Goal: Navigation & Orientation: Find specific page/section

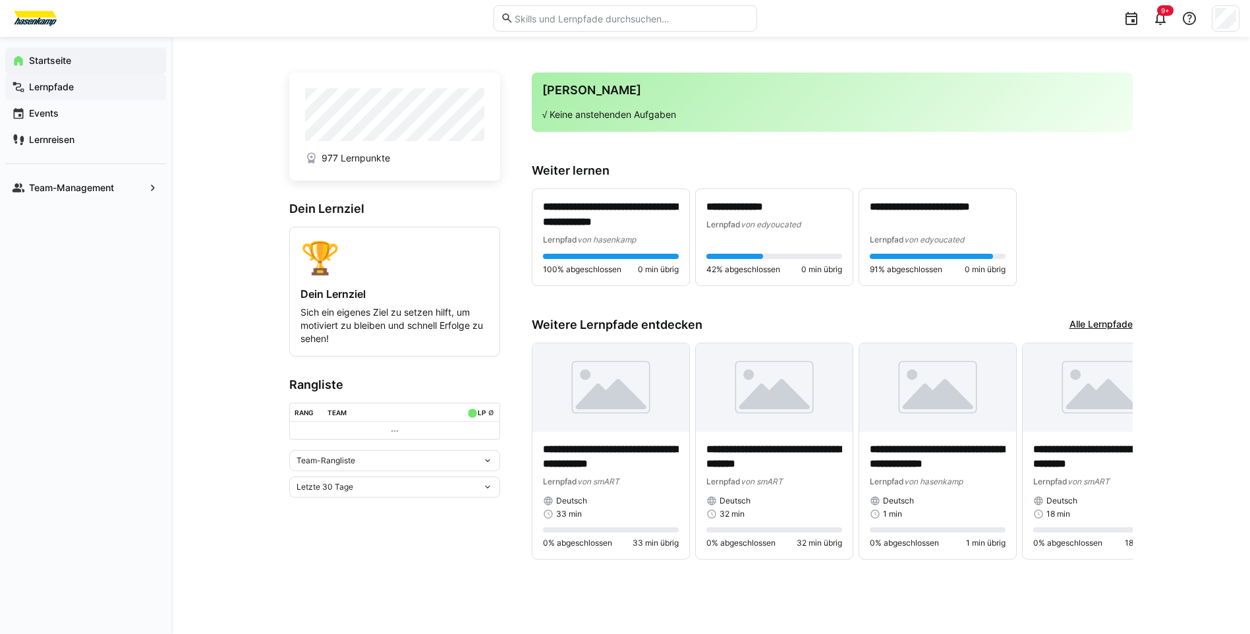
click at [49, 95] on div "Lernpfade" at bounding box center [85, 87] width 161 height 26
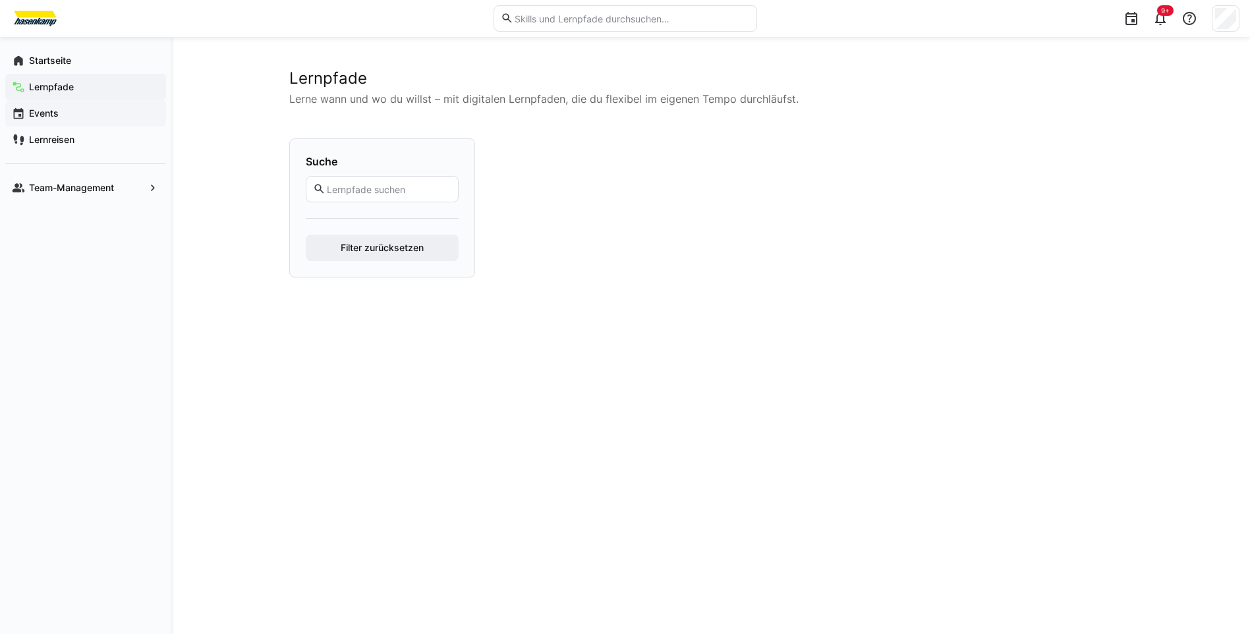
click at [0, 0] on app-navigation-label "Events" at bounding box center [0, 0] width 0 height 0
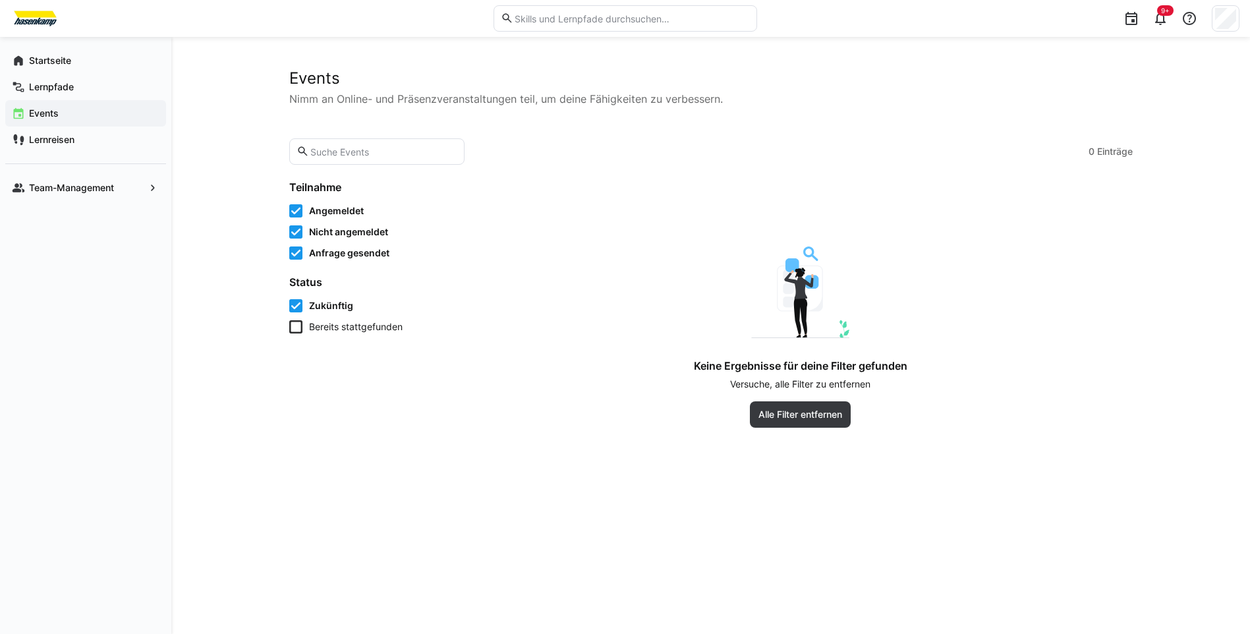
click at [0, 0] on app-navigation-label "Events" at bounding box center [0, 0] width 0 height 0
click at [48, 146] on span "Lernreisen" at bounding box center [93, 139] width 132 height 13
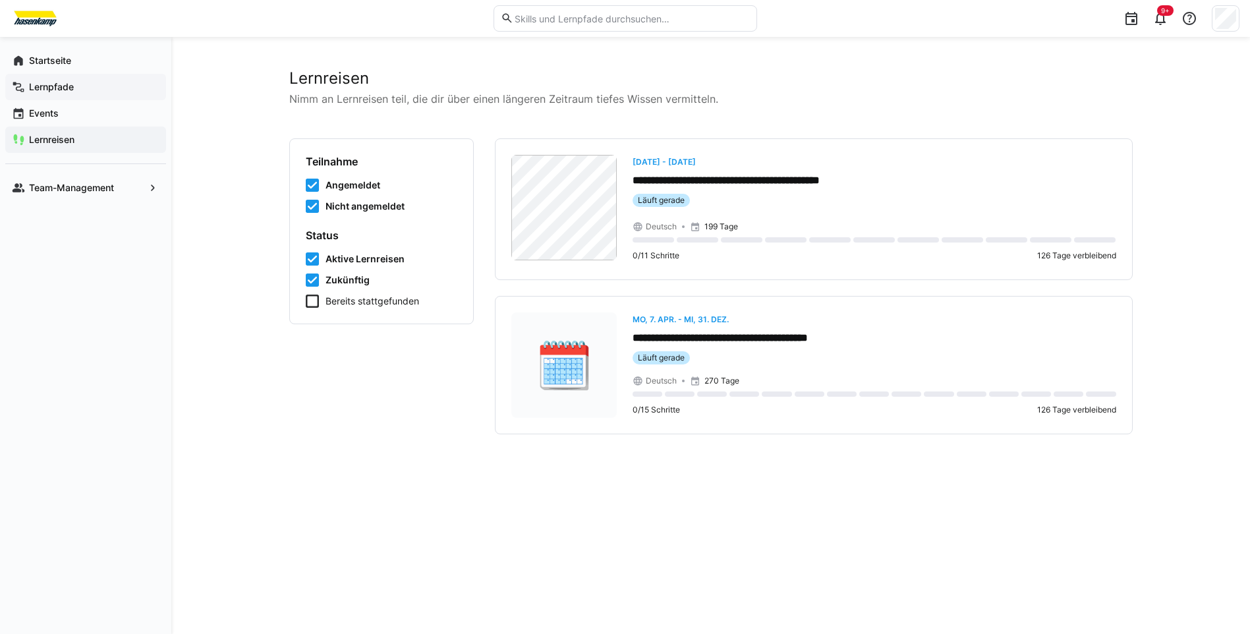
click at [0, 0] on app-navigation-label "Lernpfade" at bounding box center [0, 0] width 0 height 0
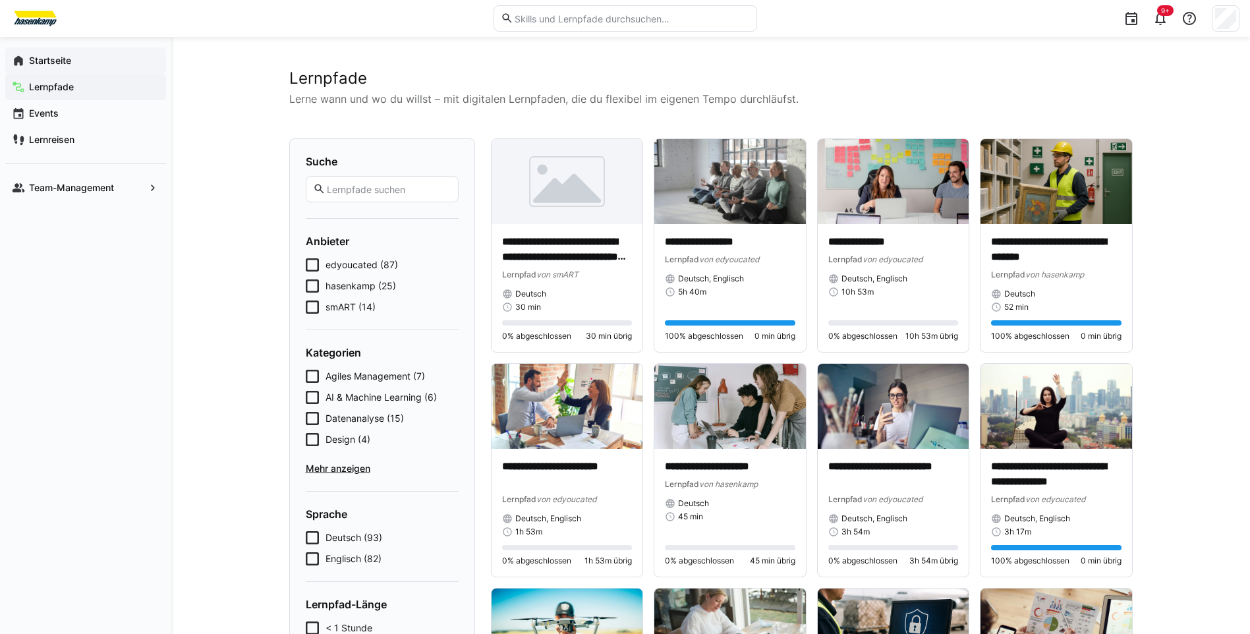
click at [0, 0] on app-navigation-label "Startseite" at bounding box center [0, 0] width 0 height 0
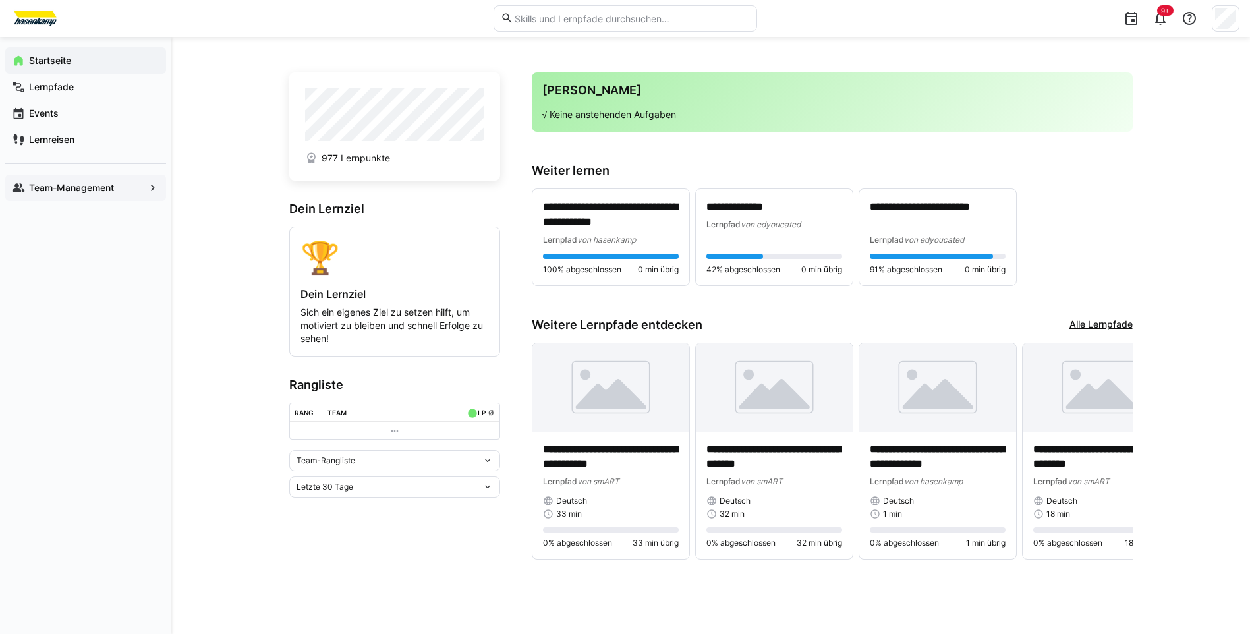
click at [150, 192] on eds-icon at bounding box center [152, 187] width 13 height 13
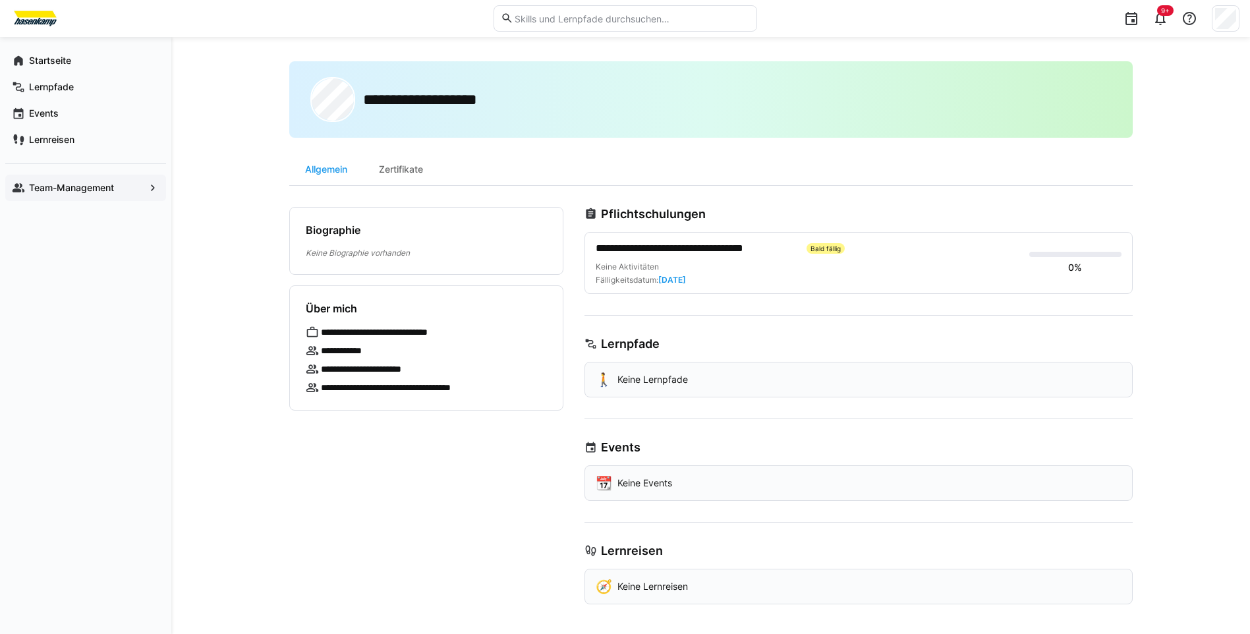
scroll to position [9, 0]
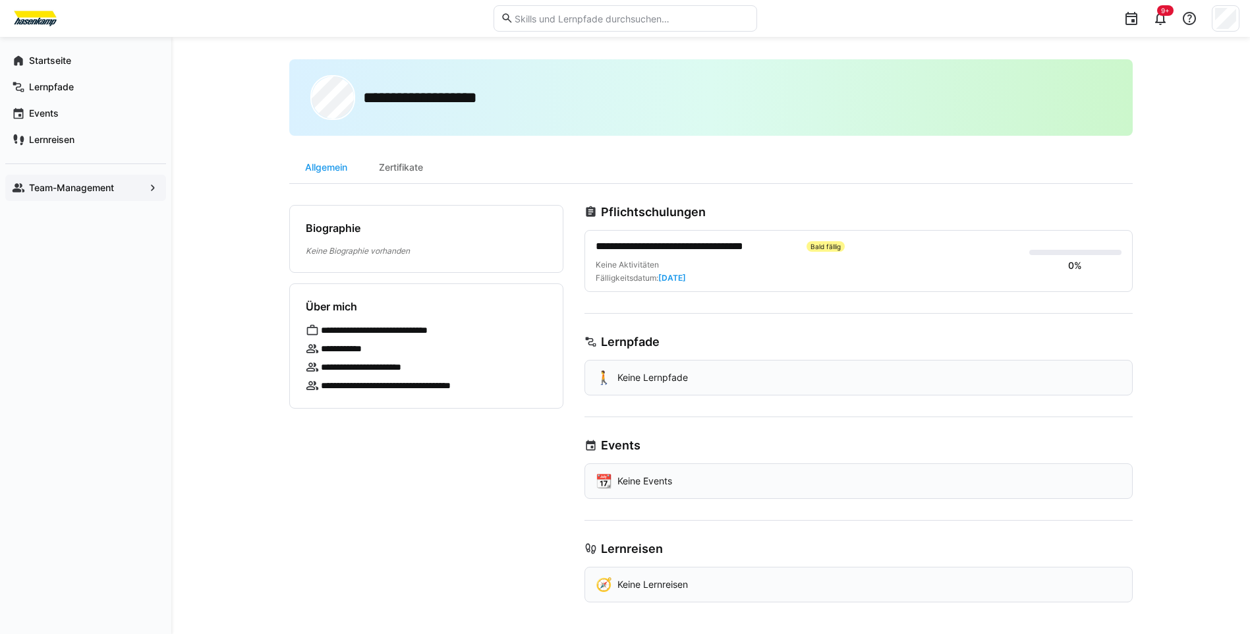
click at [665, 249] on span "**********" at bounding box center [695, 246] width 201 height 16
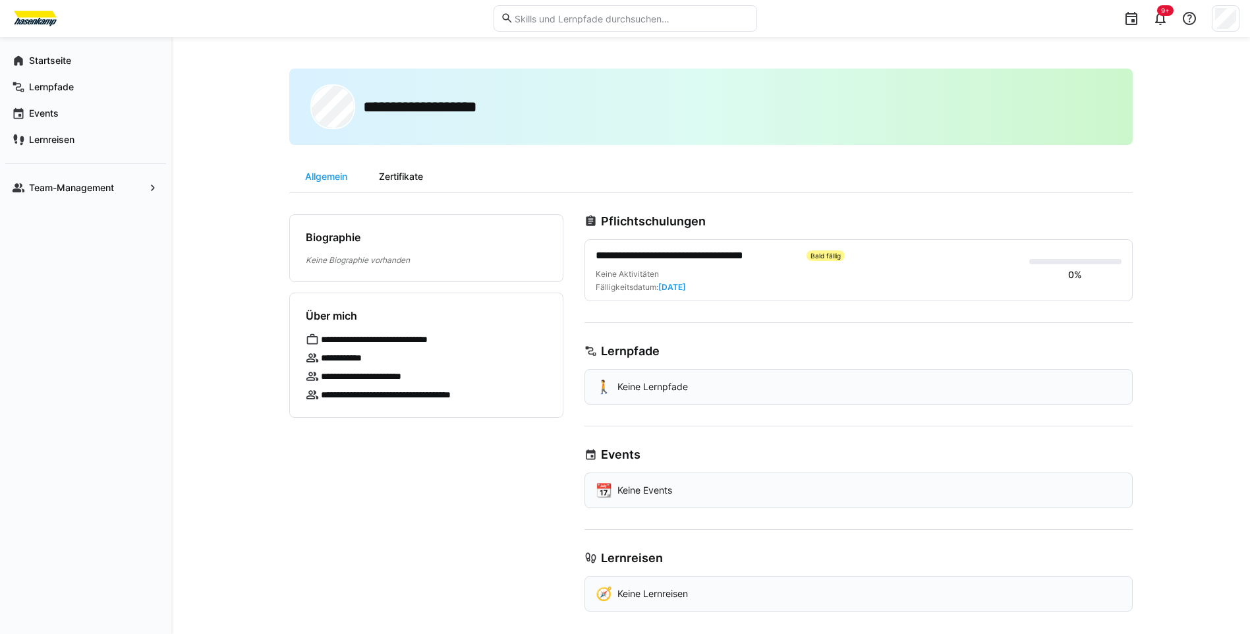
click at [414, 169] on div "Zertifikate" at bounding box center [401, 177] width 76 height 32
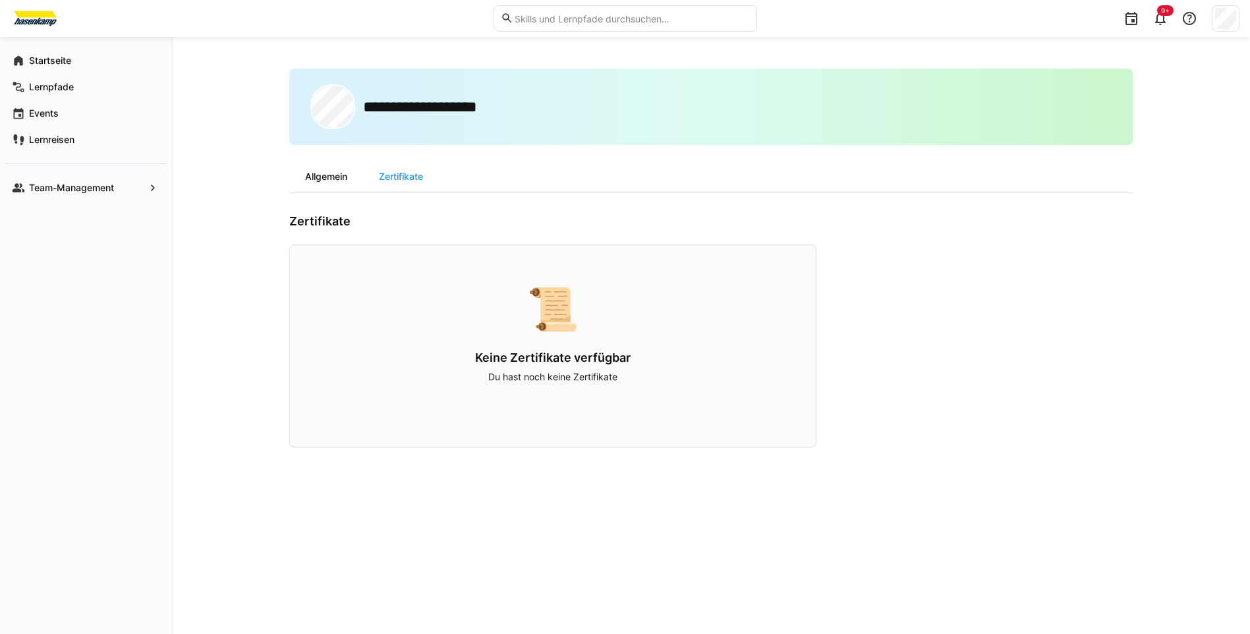
click at [323, 177] on div "Allgemein" at bounding box center [326, 177] width 74 height 32
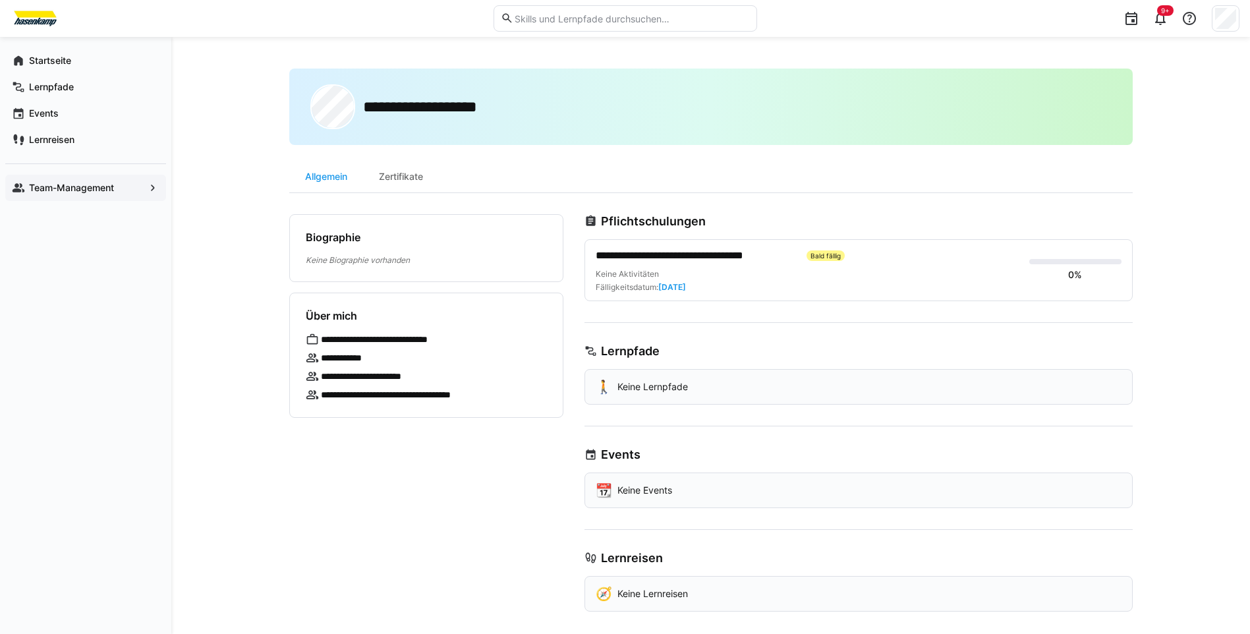
click at [0, 0] on app-navigation-label "Team-Management" at bounding box center [0, 0] width 0 height 0
